Goal: Find specific page/section: Find specific page/section

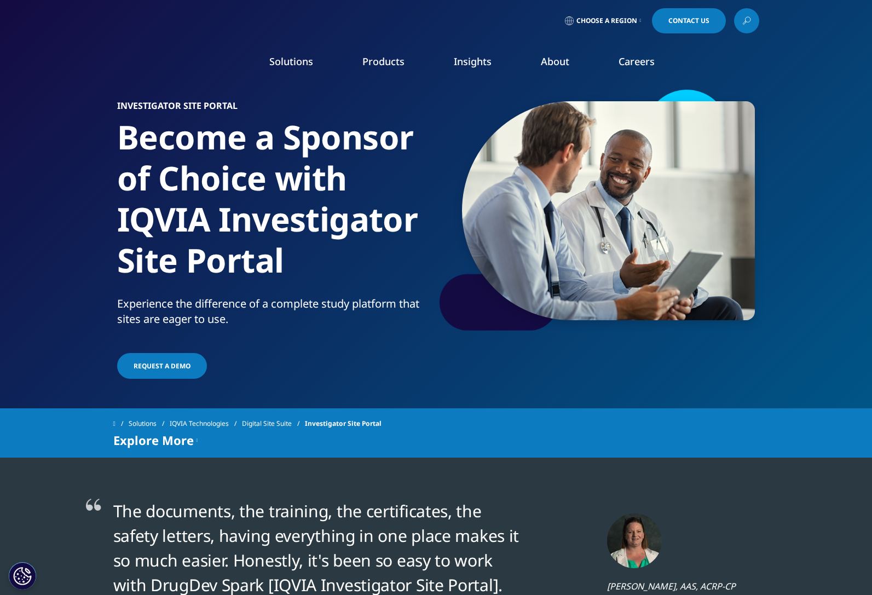
click at [631, 23] on span "Choose a Region" at bounding box center [607, 20] width 61 height 9
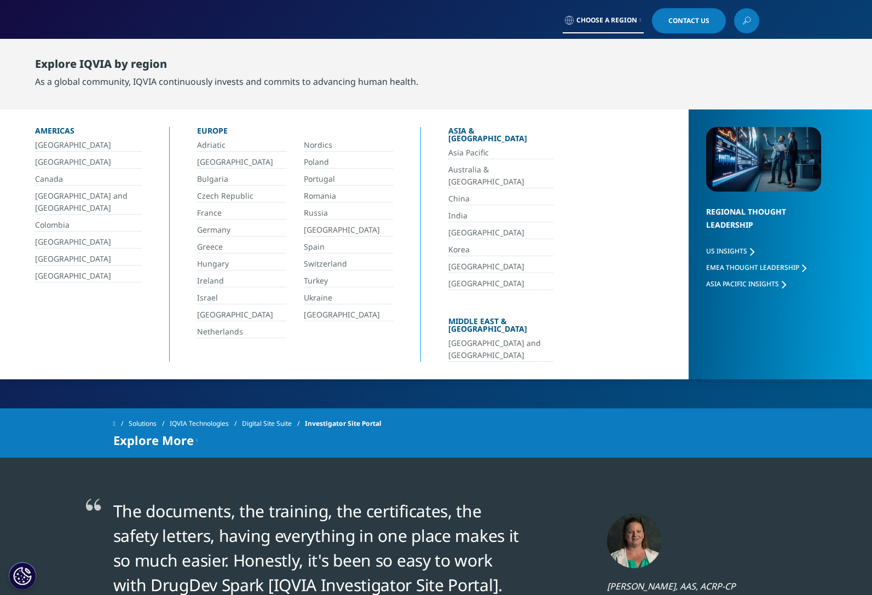
click at [206, 318] on link "[GEOGRAPHIC_DATA]" at bounding box center [241, 315] width 89 height 13
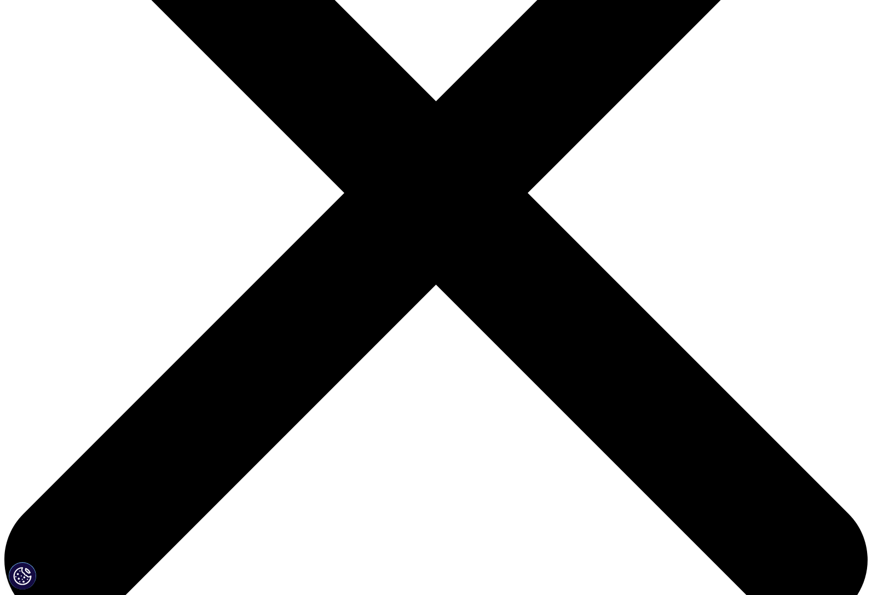
scroll to position [256, 0]
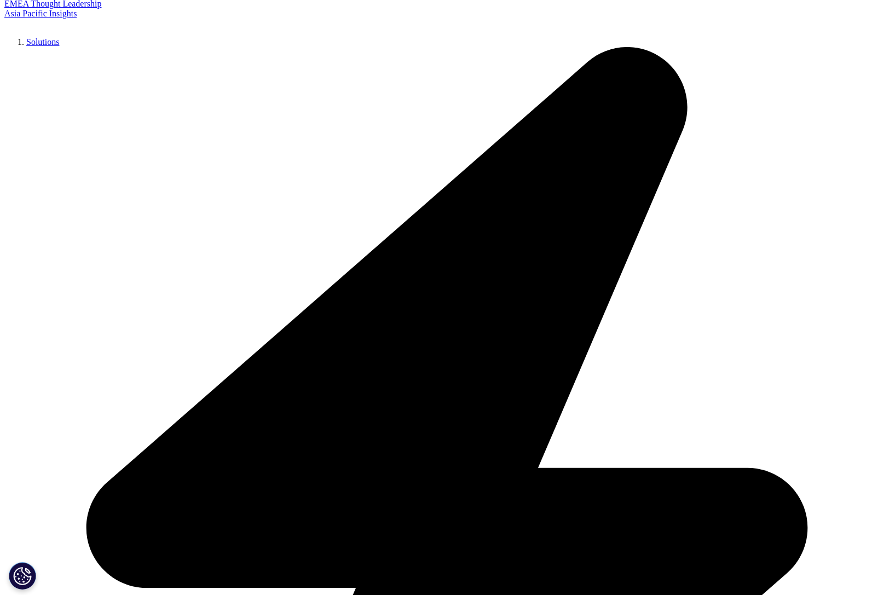
scroll to position [225, 0]
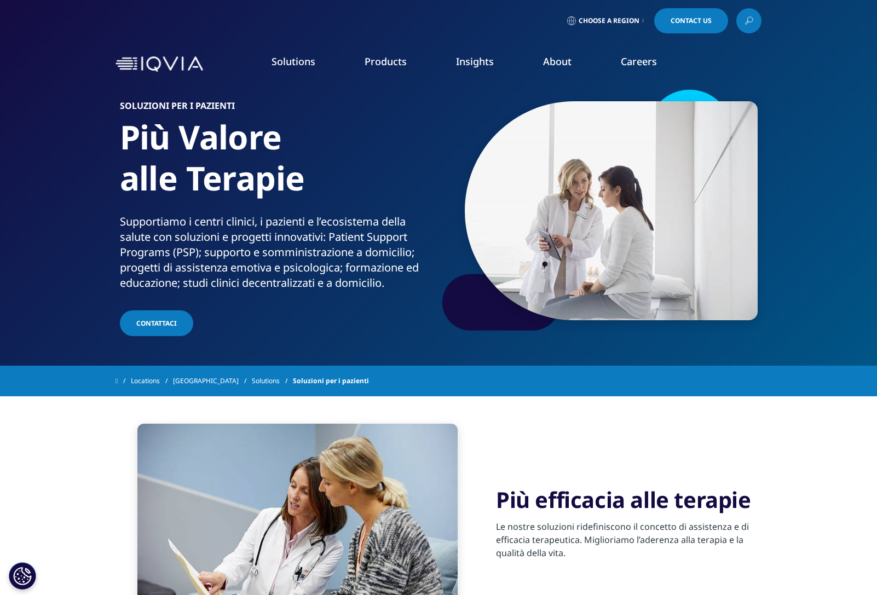
click at [189, 69] on img at bounding box center [160, 64] width 88 height 16
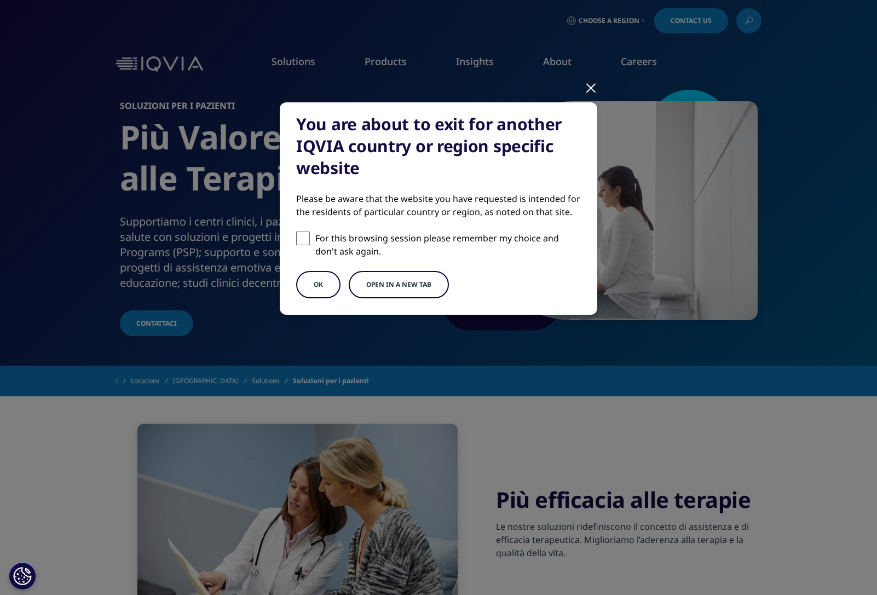
click at [307, 280] on button "OK" at bounding box center [318, 284] width 44 height 27
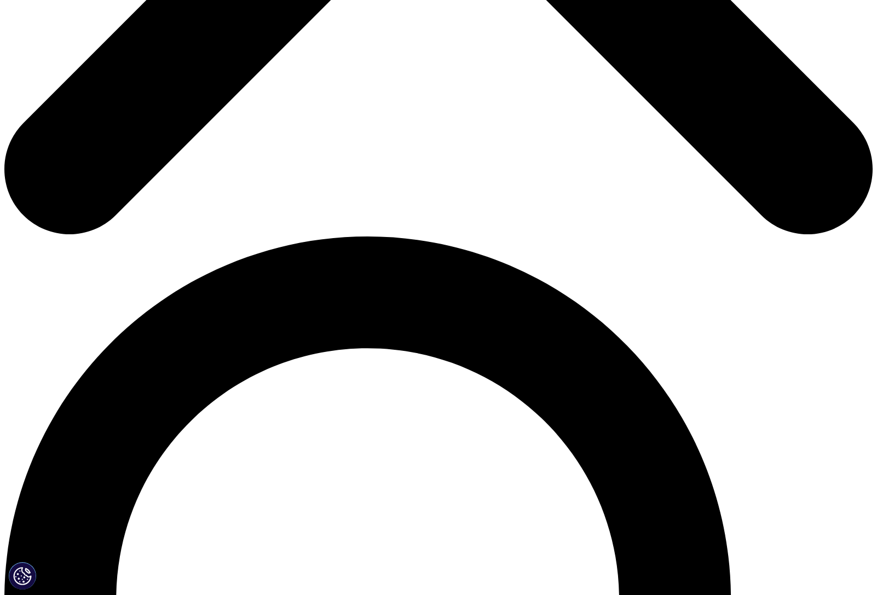
scroll to position [656, 0]
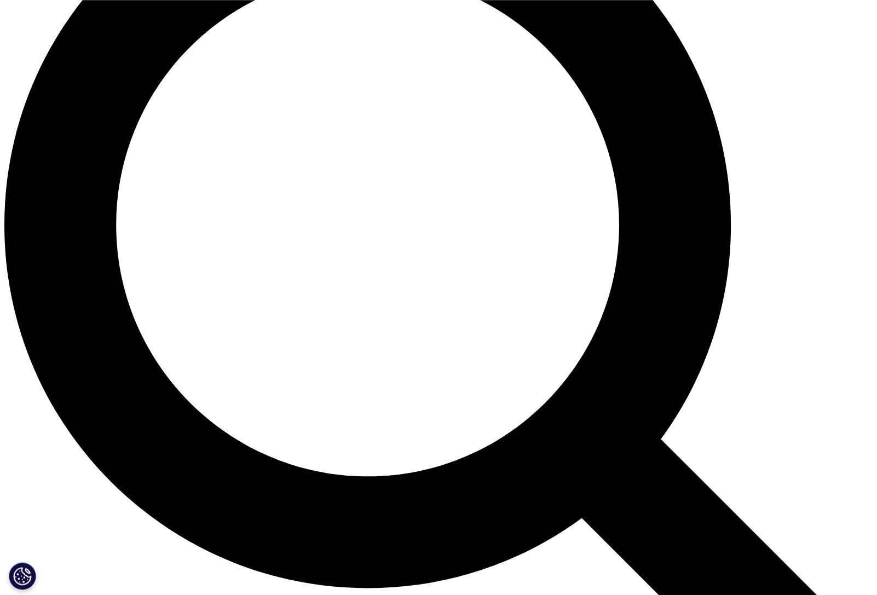
scroll to position [0, 0]
